Goal: Check status: Check status

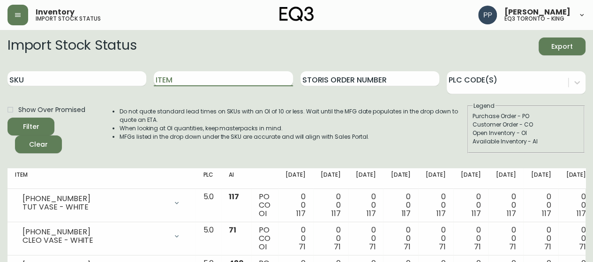
click at [226, 75] on input "Item" at bounding box center [223, 78] width 139 height 15
click at [7, 118] on button "Filter" at bounding box center [30, 127] width 47 height 18
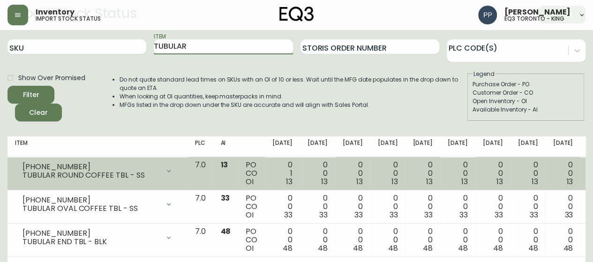
scroll to position [47, 0]
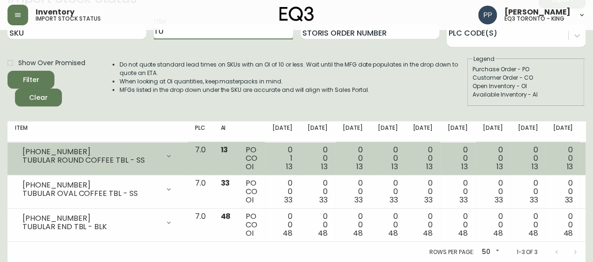
type input "T"
type input "SAGE"
click at [7, 71] on button "Filter" at bounding box center [30, 80] width 47 height 18
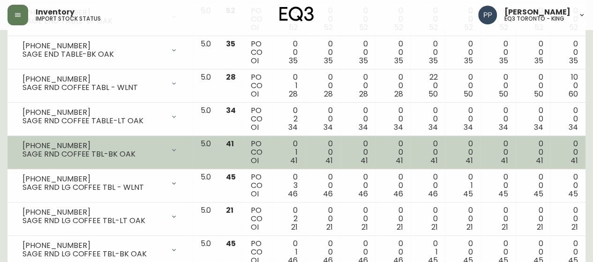
scroll to position [234, 0]
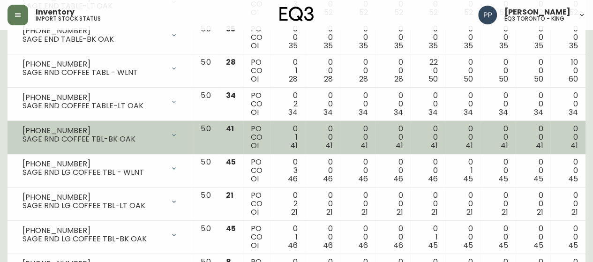
click at [85, 128] on div "[PHONE_NUMBER]" at bounding box center [93, 130] width 142 height 8
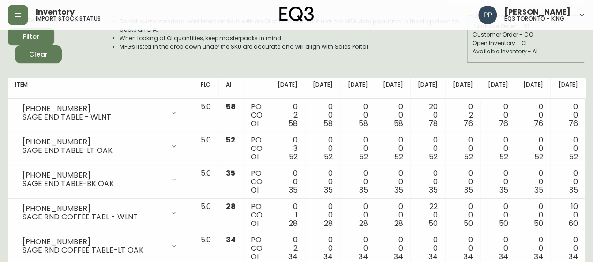
scroll to position [0, 0]
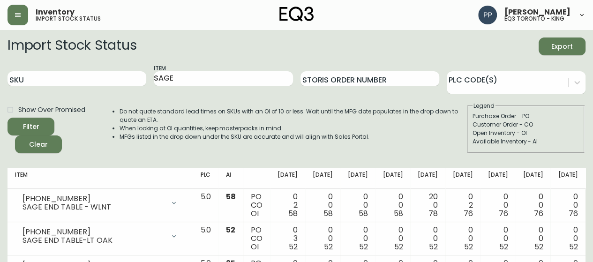
drag, startPoint x: 97, startPoint y: 94, endPoint x: 0, endPoint y: 78, distance: 98.8
click at [19, 82] on div "SKU Item SAGE Storis Order Number PLC Code(s)" at bounding box center [296, 79] width 578 height 30
click at [61, 74] on input "SKU" at bounding box center [76, 78] width 139 height 15
paste input "[PHONE_NUMBER]"
type input "[PHONE_NUMBER]"
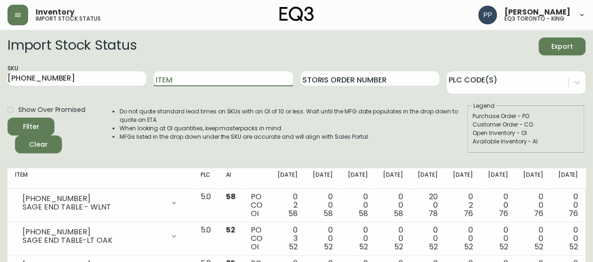
click at [34, 124] on div "Filter" at bounding box center [31, 127] width 16 height 12
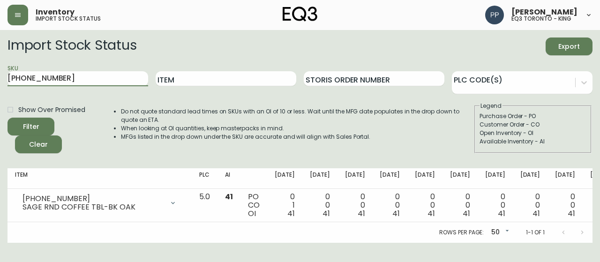
drag, startPoint x: 70, startPoint y: 81, endPoint x: 0, endPoint y: 79, distance: 70.3
click at [0, 80] on main "Import Stock Status Export SKU [PHONE_NUMBER] Item Storis Order Number PLC Code…" at bounding box center [300, 136] width 600 height 213
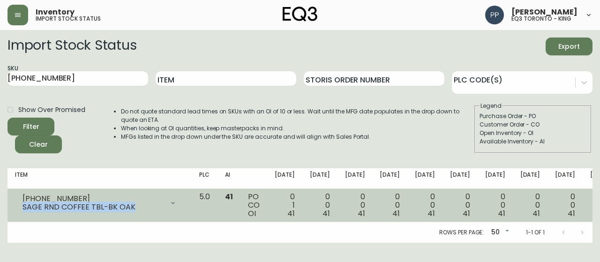
drag, startPoint x: 132, startPoint y: 208, endPoint x: 22, endPoint y: 211, distance: 110.6
click at [22, 211] on div "[PHONE_NUMBER] SAGE RND COFFEE TBL-BK OAK" at bounding box center [99, 203] width 169 height 21
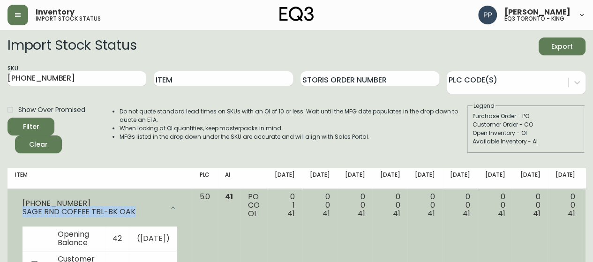
copy div "SAGE RND COFFEE TBL-BK OAK"
click at [192, 216] on td "5.0" at bounding box center [205, 255] width 26 height 132
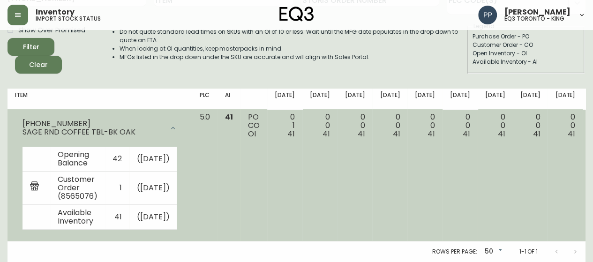
click at [169, 124] on icon at bounding box center [172, 127] width 7 height 7
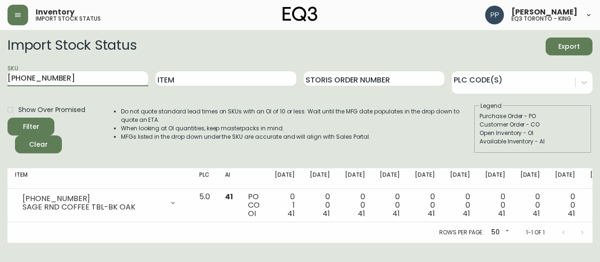
drag, startPoint x: 75, startPoint y: 79, endPoint x: 0, endPoint y: 65, distance: 76.3
click at [0, 65] on main "Import Stock Status Export SKU [PHONE_NUMBER] Item Storis Order Number PLC Code…" at bounding box center [300, 136] width 600 height 213
